Goal: Check status

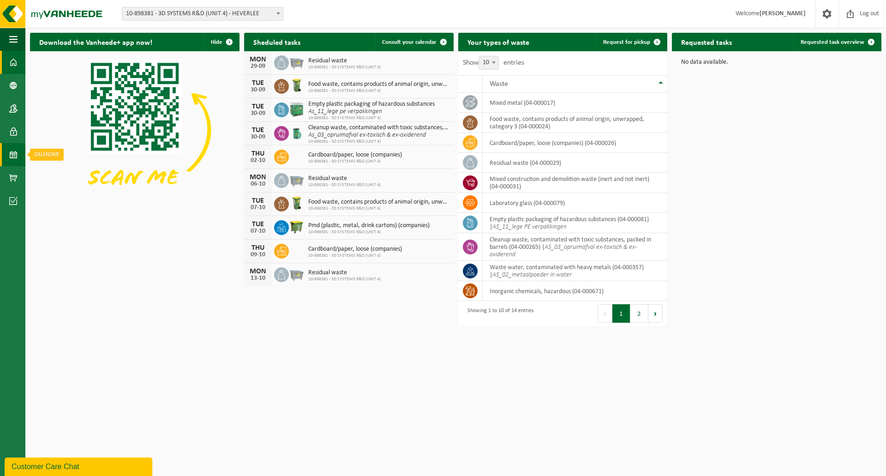
click at [12, 154] on span at bounding box center [13, 154] width 8 height 23
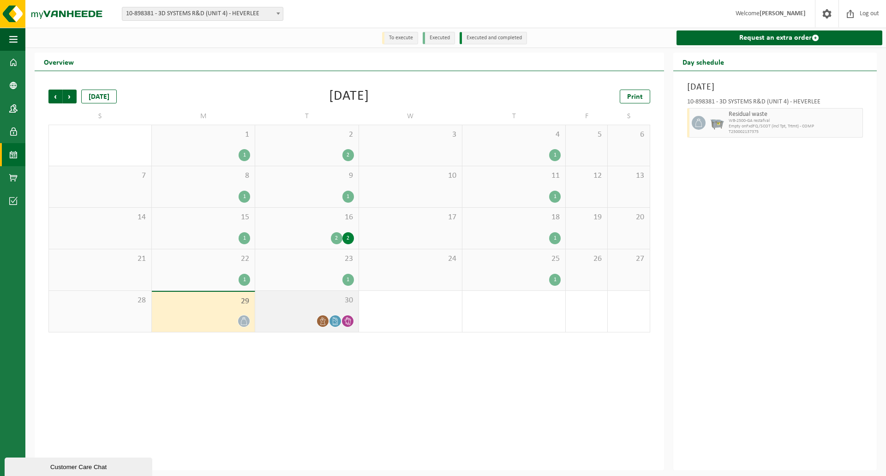
click at [333, 321] on icon at bounding box center [335, 321] width 8 height 8
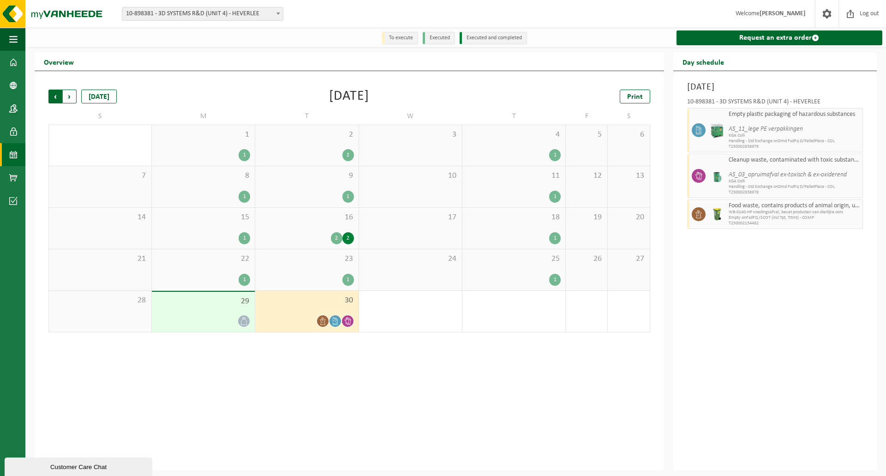
click at [69, 98] on span "Next" at bounding box center [70, 97] width 14 height 14
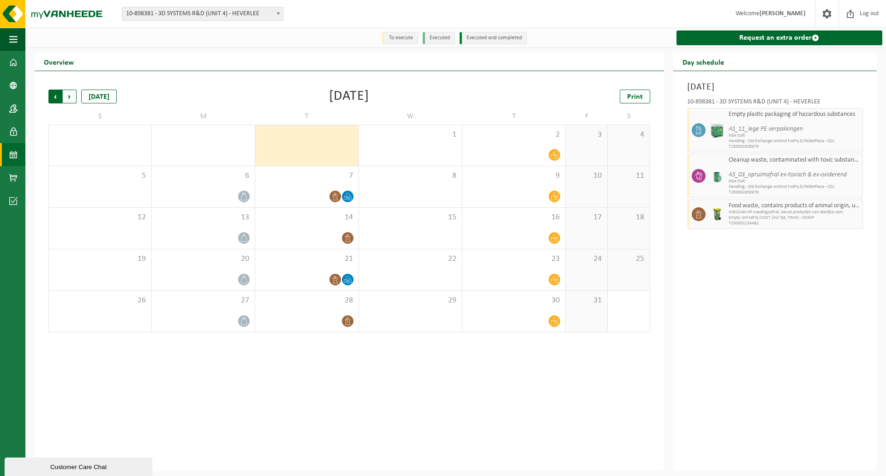
click at [66, 99] on span "Next" at bounding box center [70, 97] width 14 height 14
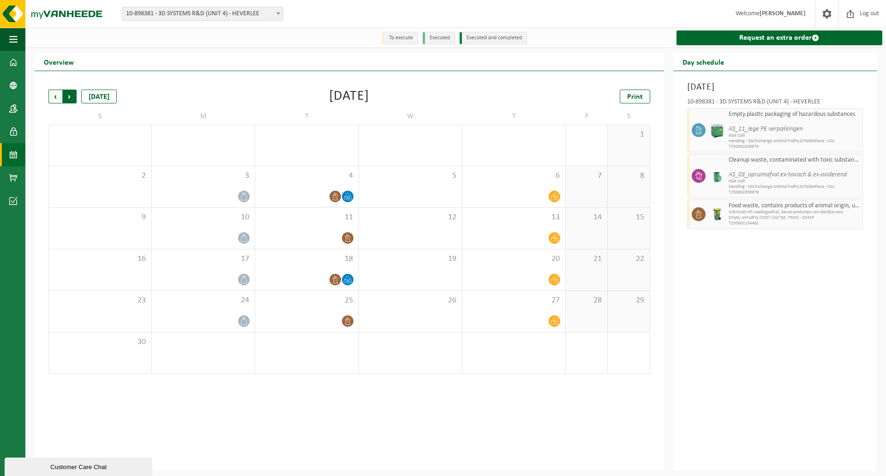
click at [58, 92] on span "Previous" at bounding box center [55, 97] width 14 height 14
click at [51, 94] on span "Previous" at bounding box center [55, 97] width 14 height 14
